Goal: Information Seeking & Learning: Learn about a topic

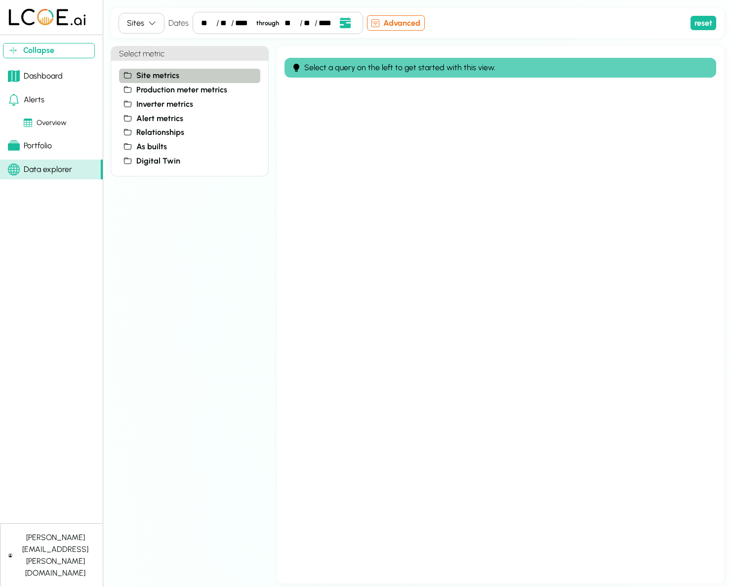
scroll to position [1, 0]
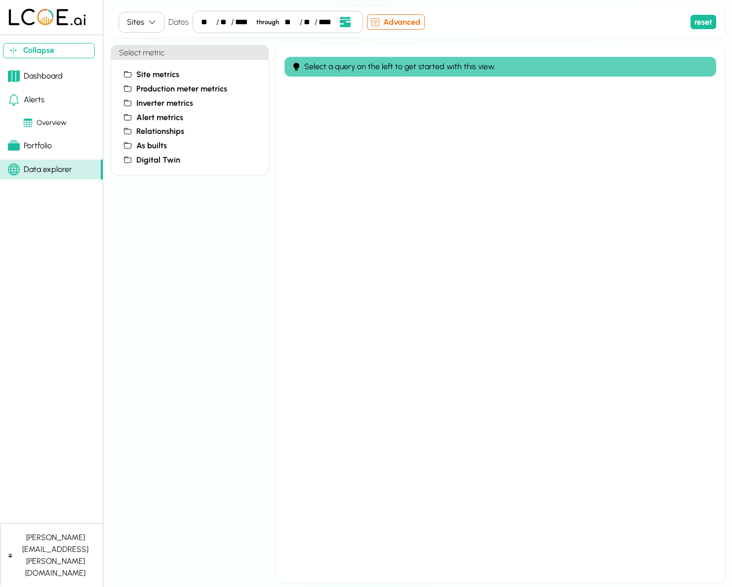
click at [55, 99] on link "Alerts" at bounding box center [51, 100] width 103 height 20
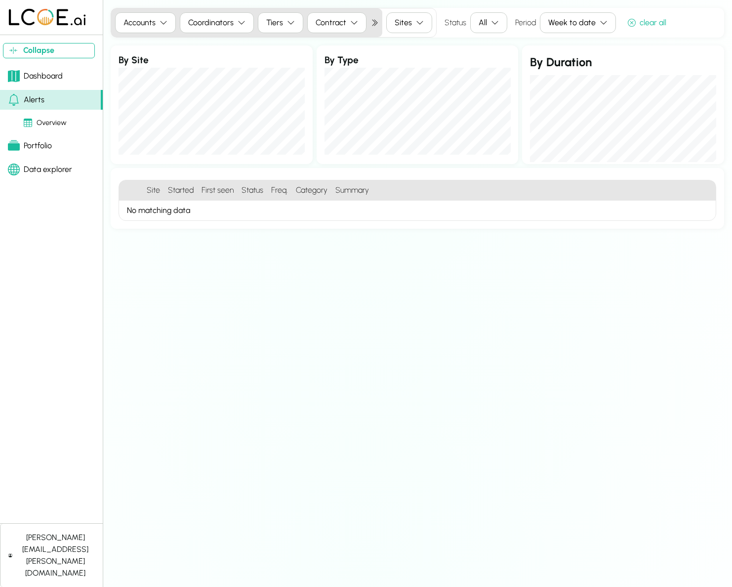
click at [49, 123] on div "Overview" at bounding box center [45, 123] width 43 height 11
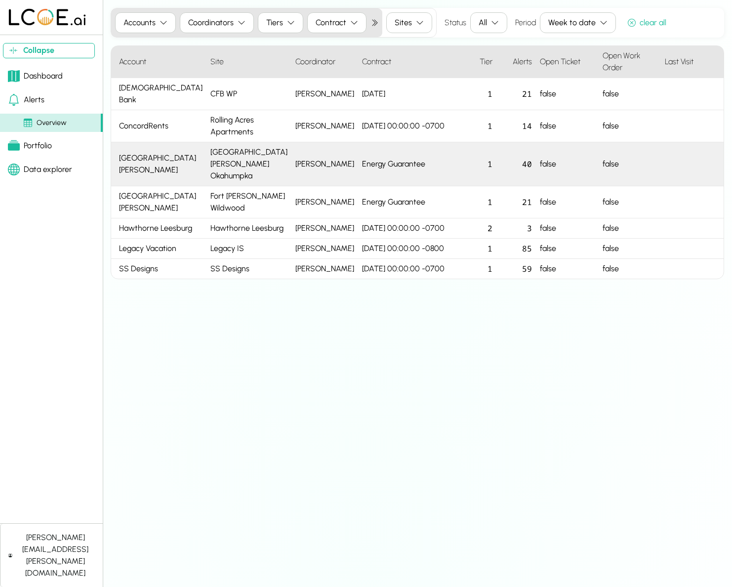
click at [254, 144] on div "[GEOGRAPHIC_DATA][PERSON_NAME] Okahumpka" at bounding box center [249, 164] width 85 height 44
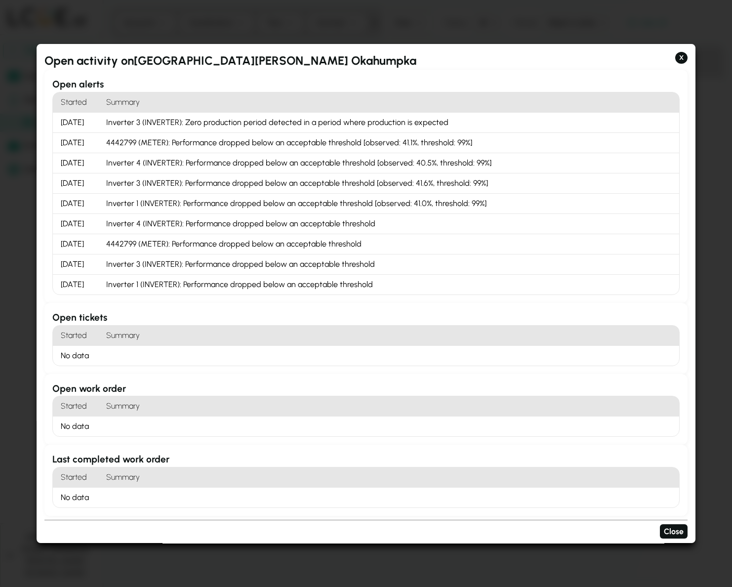
click at [81, 127] on div "[DATE]" at bounding box center [77, 123] width 49 height 20
click at [64, 165] on div "[DATE]" at bounding box center [77, 163] width 49 height 20
click at [683, 58] on button "X" at bounding box center [681, 58] width 12 height 12
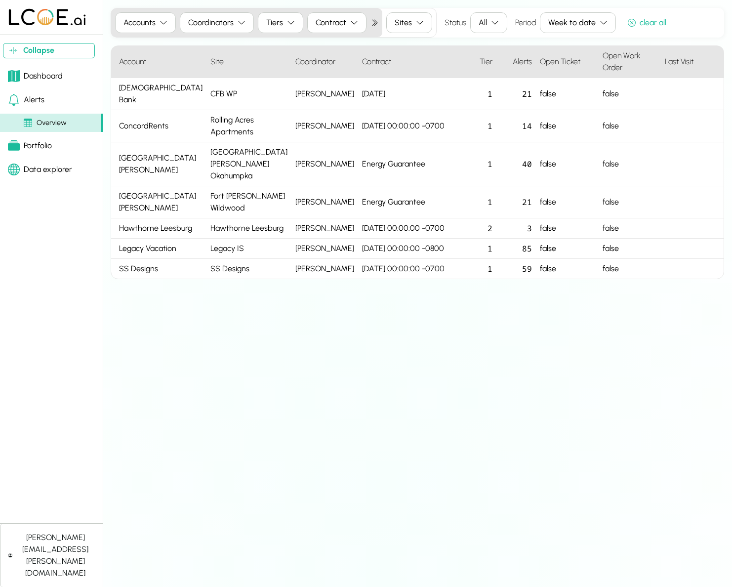
click at [48, 103] on link "Alerts" at bounding box center [51, 100] width 103 height 20
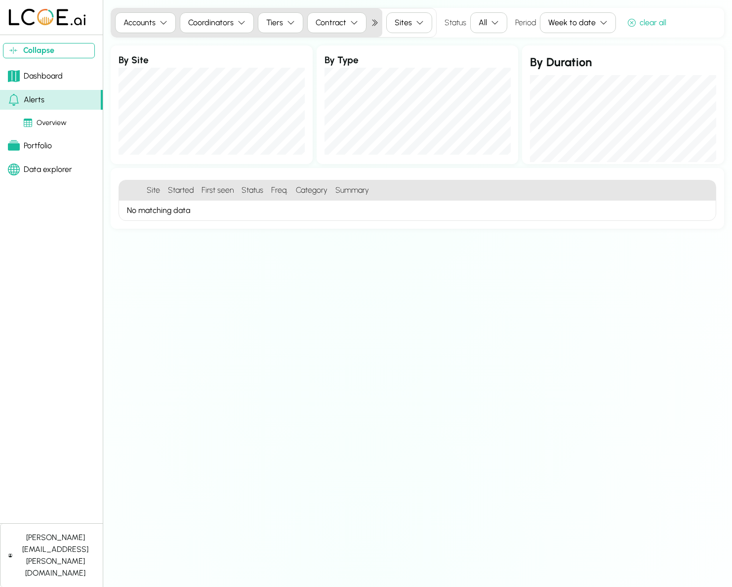
click at [603, 26] on icon "button" at bounding box center [604, 23] width 8 height 8
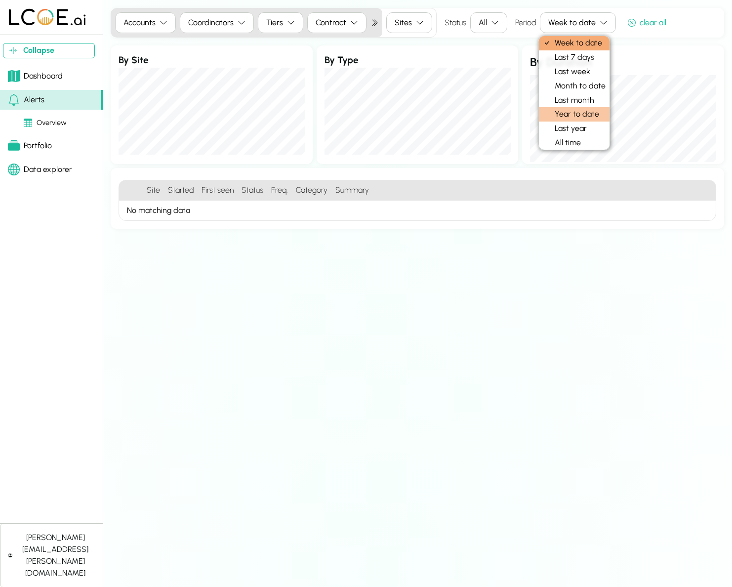
click at [575, 107] on div "Year to date" at bounding box center [574, 114] width 71 height 14
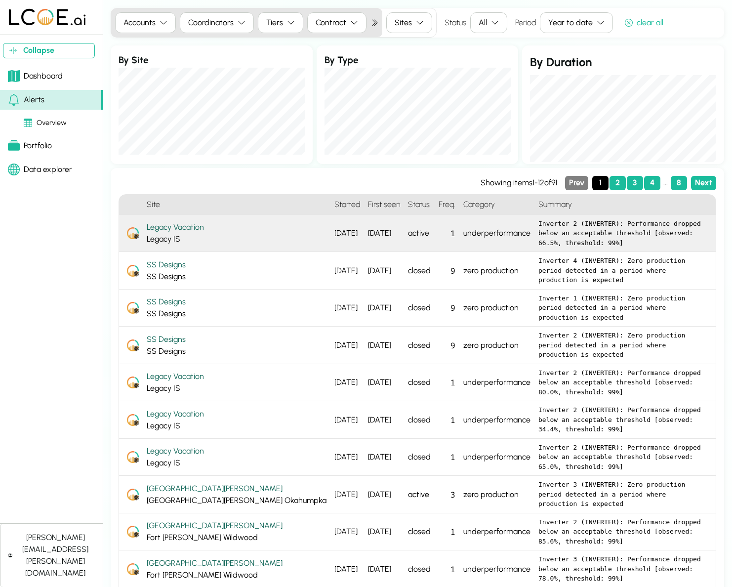
drag, startPoint x: 420, startPoint y: 250, endPoint x: 426, endPoint y: 223, distance: 26.9
click at [428, 220] on ol "Site Started First seen Status Freq. Category Summary Legacy Vacation Legacy IS…" at bounding box center [418, 428] width 598 height 468
click at [460, 229] on div "underperformance" at bounding box center [497, 234] width 75 height 38
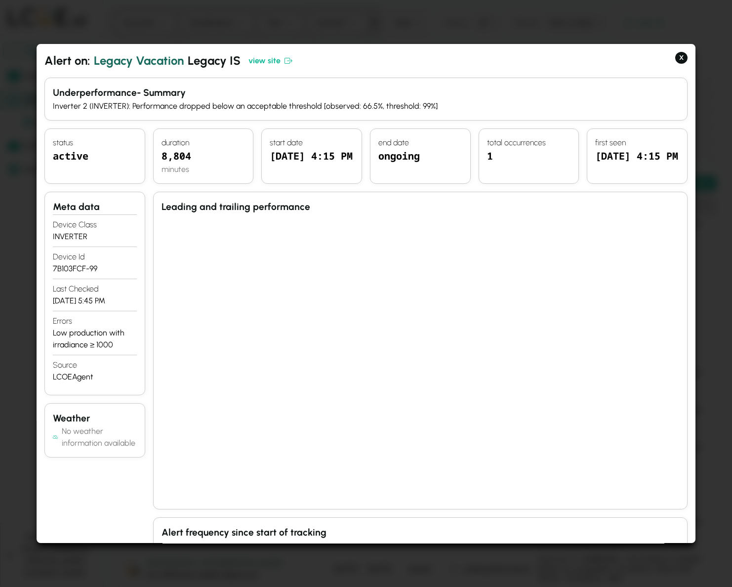
click at [17, 141] on div at bounding box center [366, 293] width 732 height 587
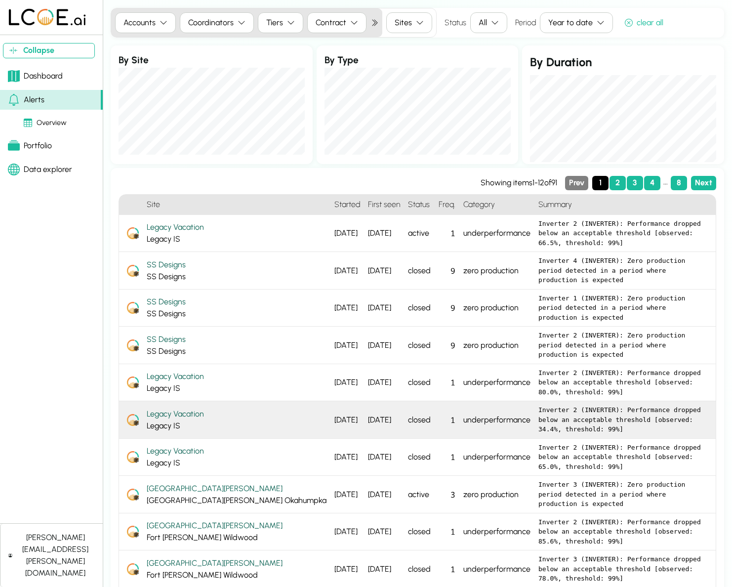
click at [213, 408] on div "Legacy Vacation" at bounding box center [237, 414] width 180 height 12
